Goal: Task Accomplishment & Management: Manage account settings

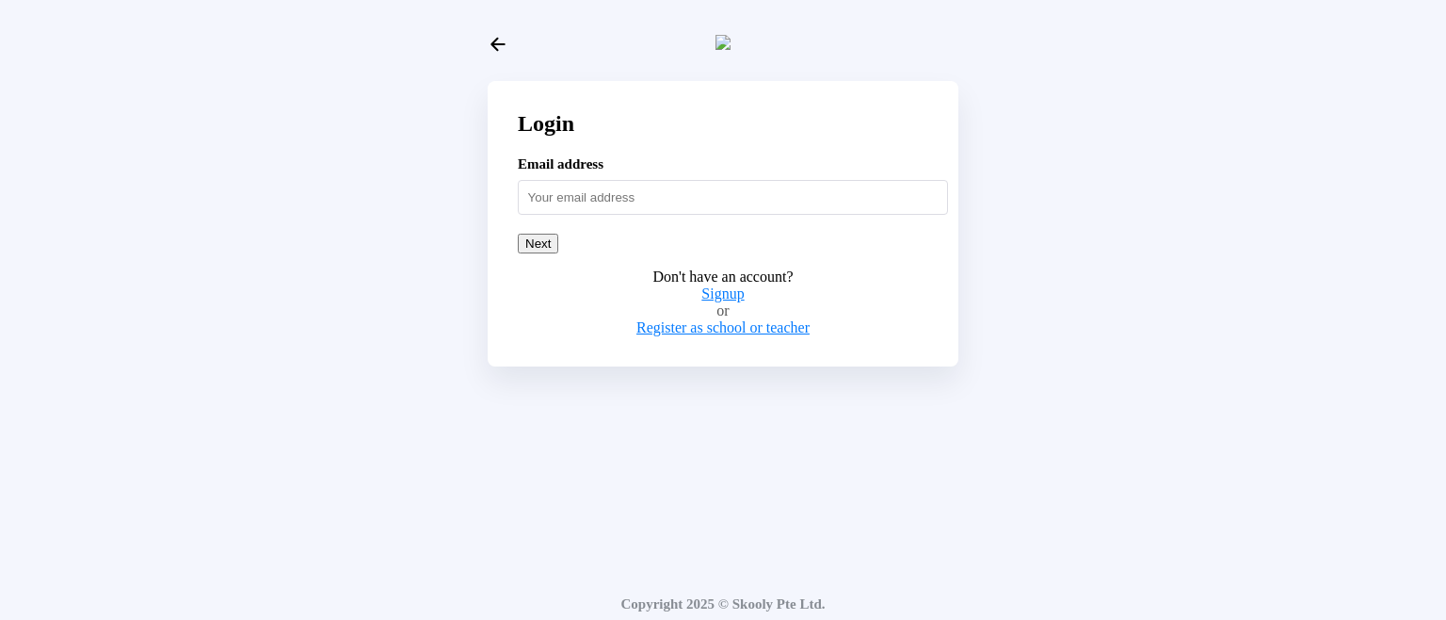
click at [921, 214] on input "text" at bounding box center [733, 197] width 430 height 34
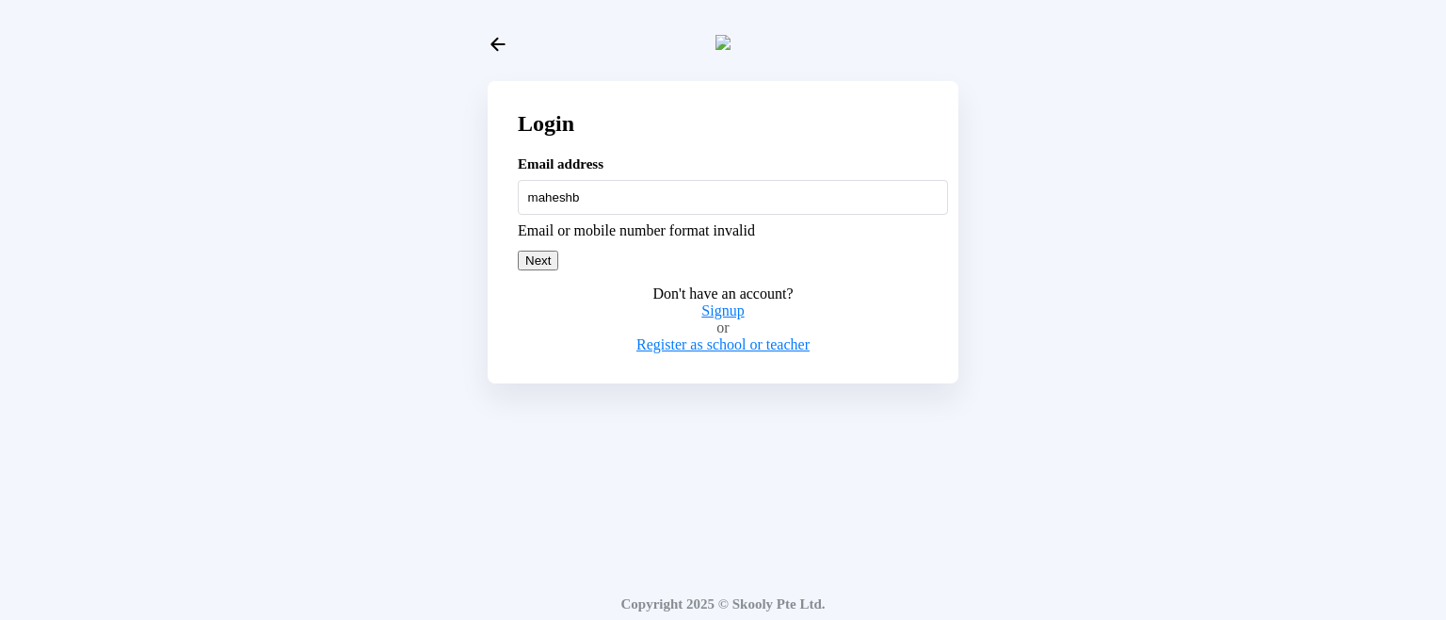
type input "maheshb"
click at [504, 39] on icon "Arrow Back" at bounding box center [498, 44] width 21 height 21
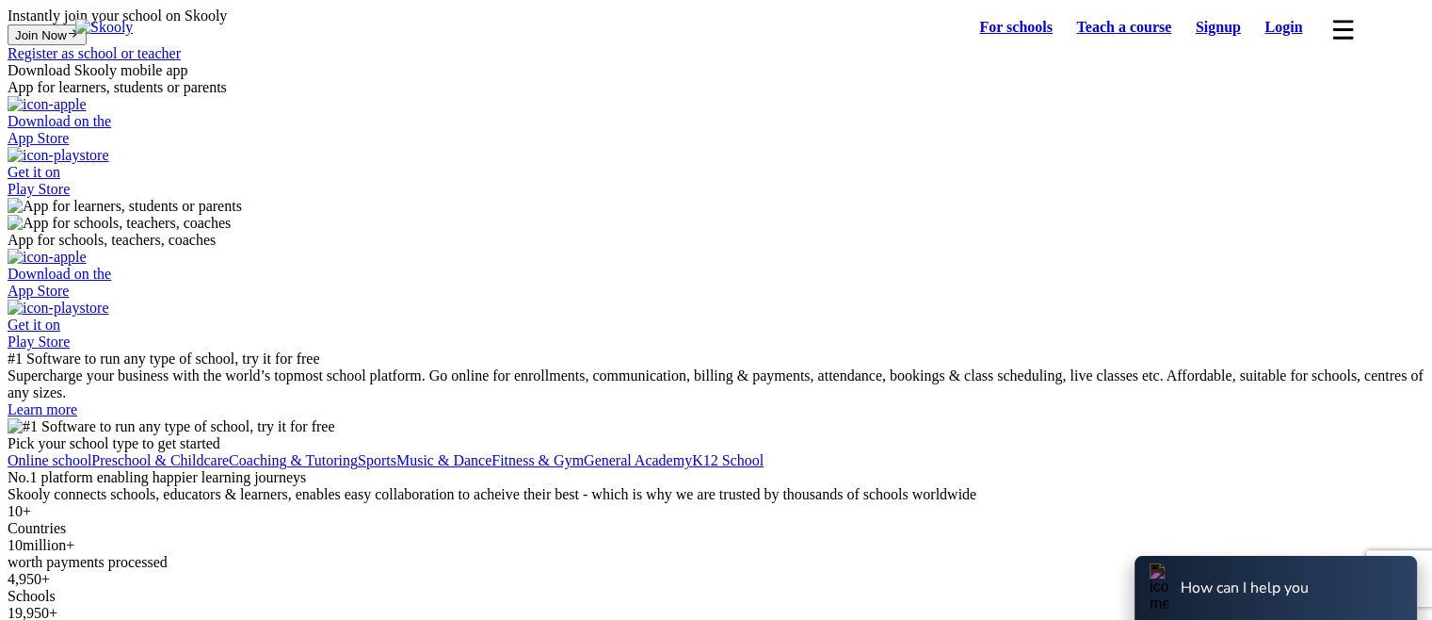
select select "81"
select select "[GEOGRAPHIC_DATA]"
select select "[GEOGRAPHIC_DATA]/[GEOGRAPHIC_DATA]"
